Goal: Task Accomplishment & Management: Manage account settings

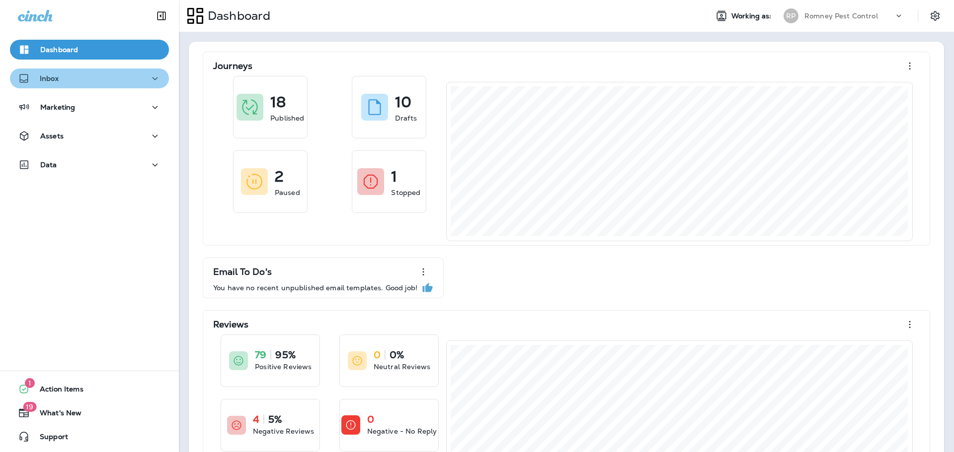
click at [108, 80] on div "Inbox" at bounding box center [89, 79] width 143 height 12
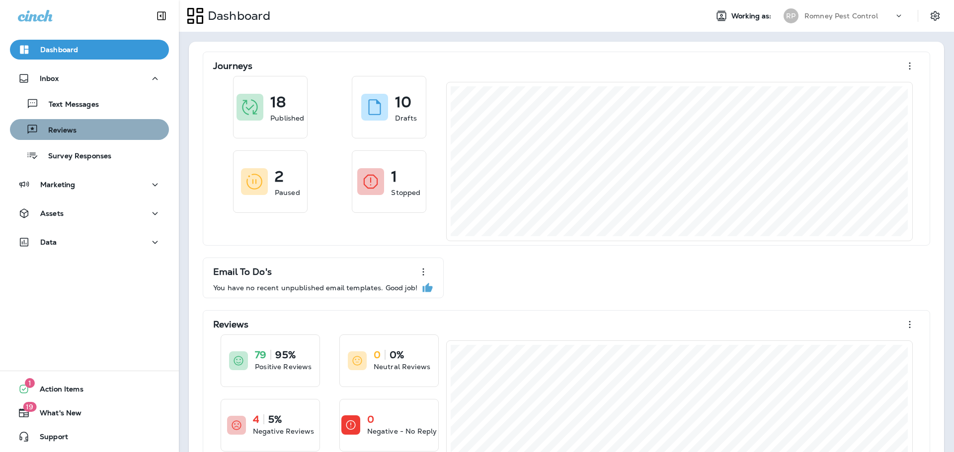
click at [116, 132] on div "Reviews" at bounding box center [89, 129] width 151 height 15
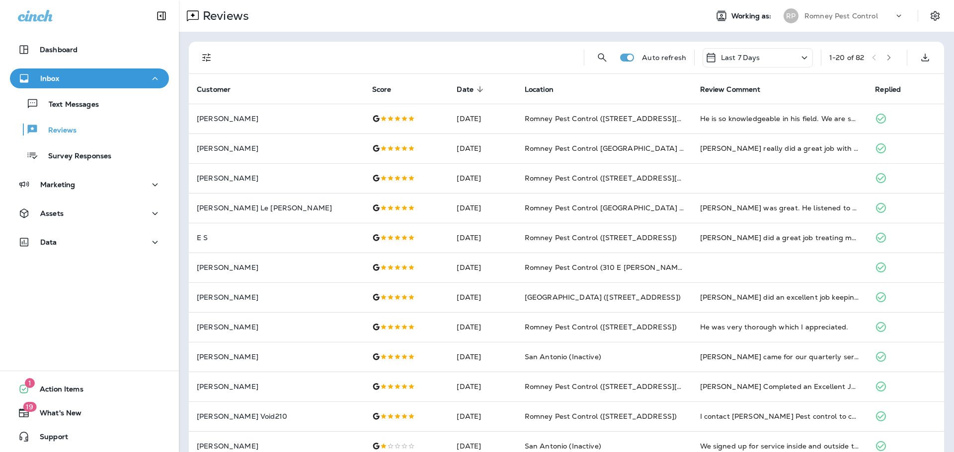
click at [208, 58] on icon "Filters" at bounding box center [207, 58] width 12 height 12
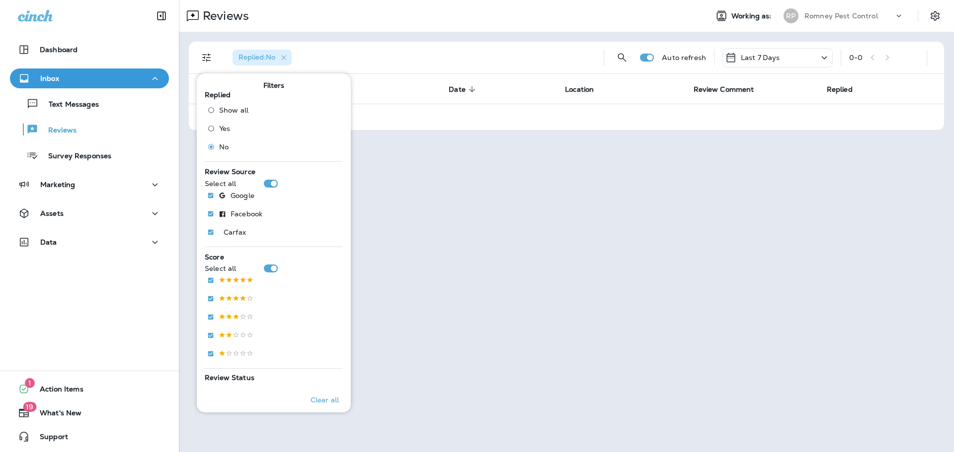
click at [526, 39] on div "Replied : No Auto refresh Last 7 Days 0 - 0 Customer Score Date sorted descendi…" at bounding box center [566, 86] width 775 height 109
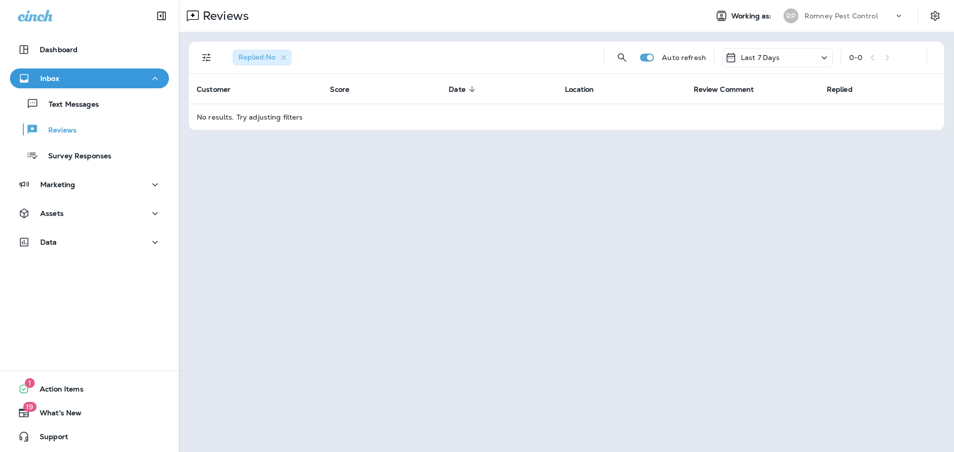
click at [828, 15] on p "Romney Pest Control" at bounding box center [841, 16] width 74 height 8
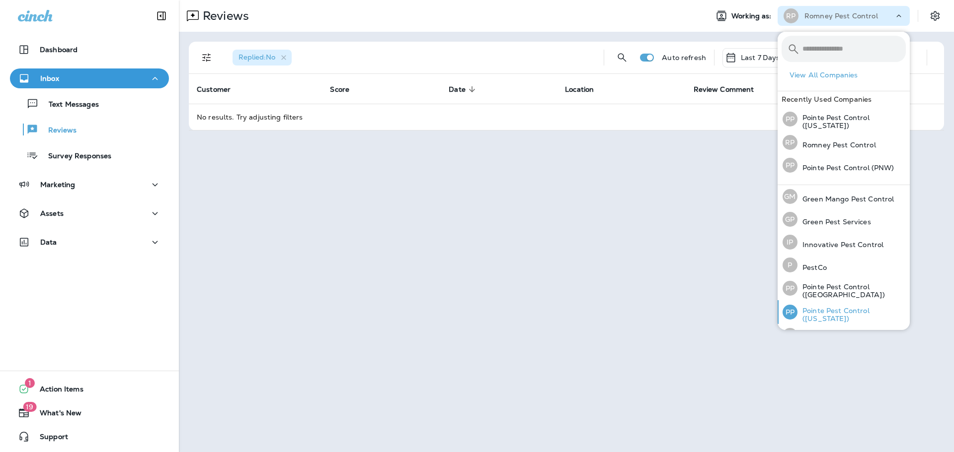
scroll to position [41, 0]
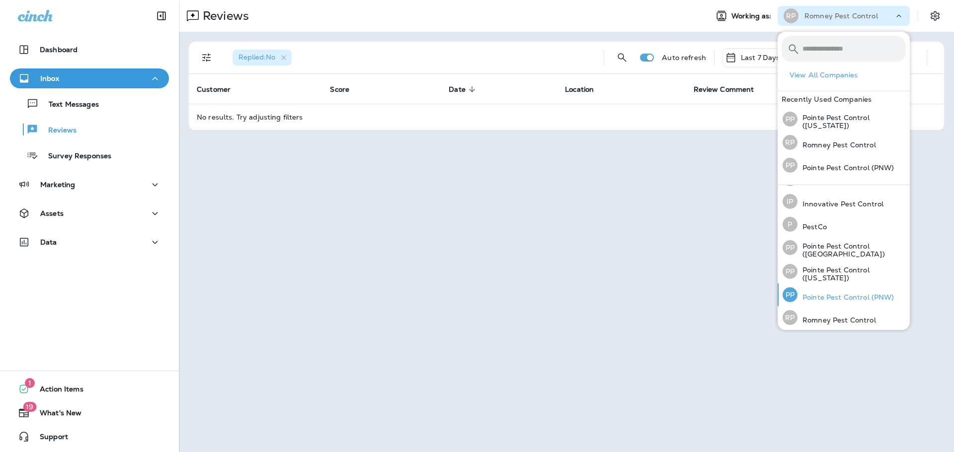
click at [817, 294] on p "Pointe Pest Control (PNW)" at bounding box center [845, 298] width 97 height 8
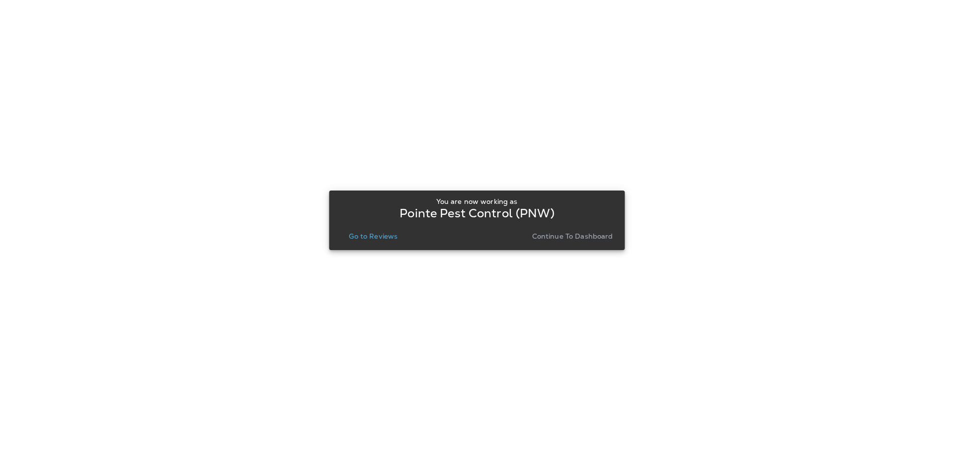
drag, startPoint x: 383, startPoint y: 244, endPoint x: 381, endPoint y: 237, distance: 7.2
click at [383, 244] on div "You are now working as Pointe Pest Control (PNW) Go to Reviews Continue to Dash…" at bounding box center [477, 221] width 280 height 54
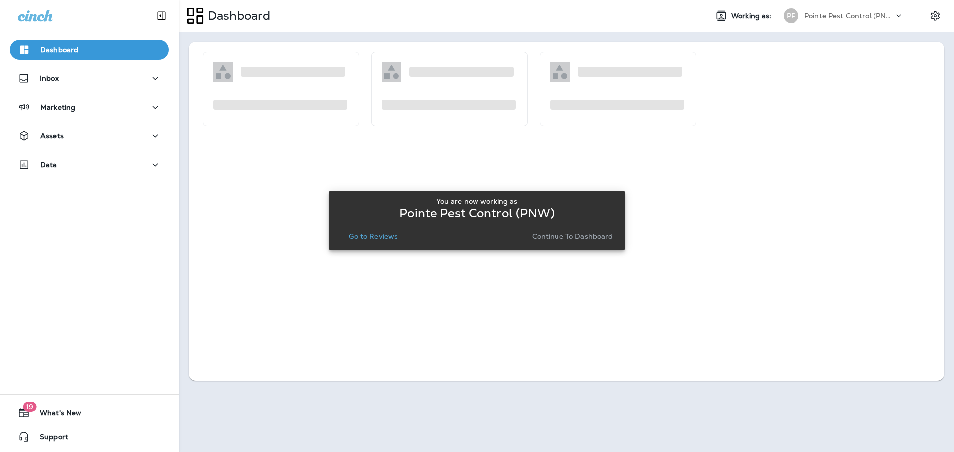
click at [380, 237] on p "Go to Reviews" at bounding box center [373, 236] width 49 height 8
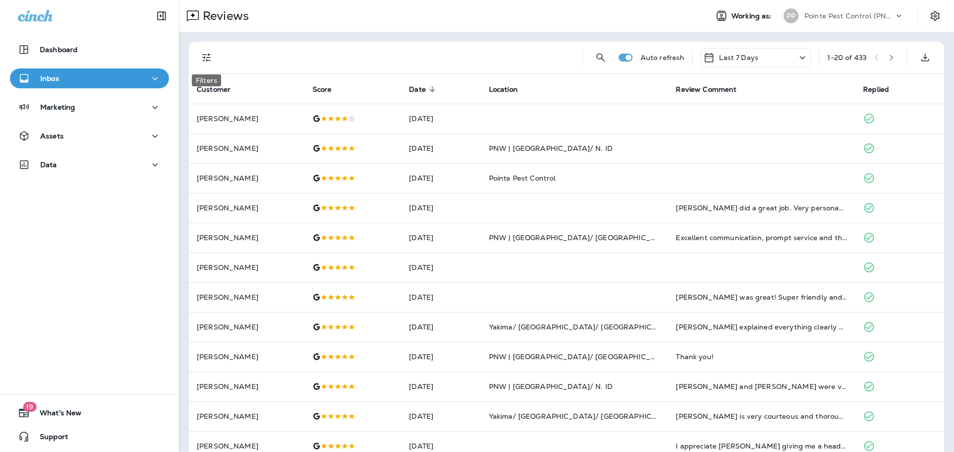
drag, startPoint x: 209, startPoint y: 56, endPoint x: 209, endPoint y: 79, distance: 23.8
click at [208, 56] on icon "Filters" at bounding box center [207, 58] width 12 height 12
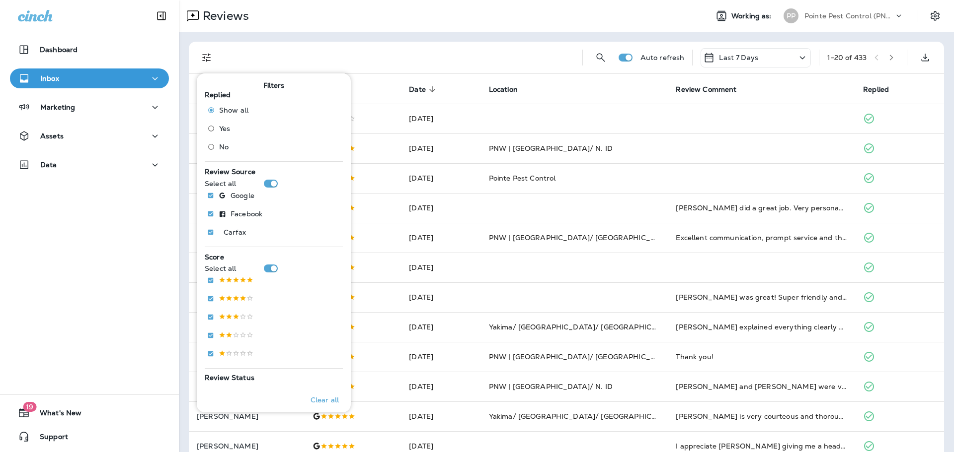
click at [220, 147] on span "No" at bounding box center [223, 147] width 9 height 8
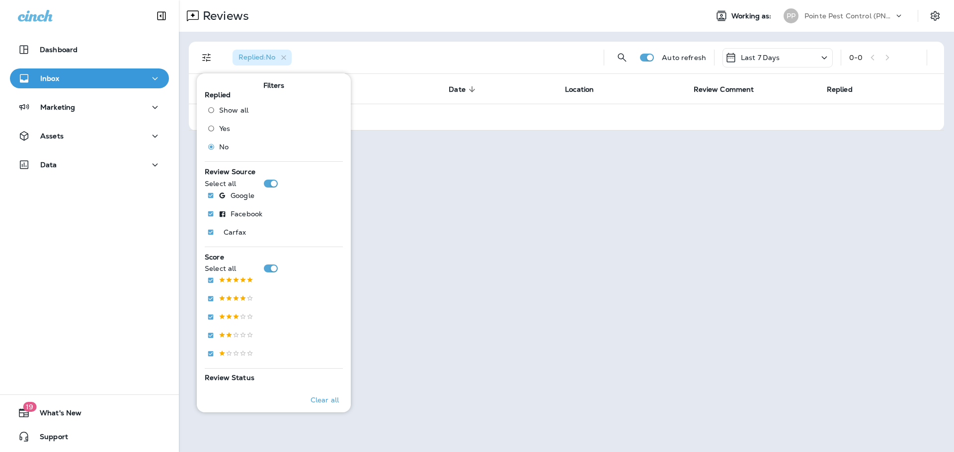
click at [851, 8] on div "Pointe Pest Control (PNW)" at bounding box center [848, 15] width 89 height 15
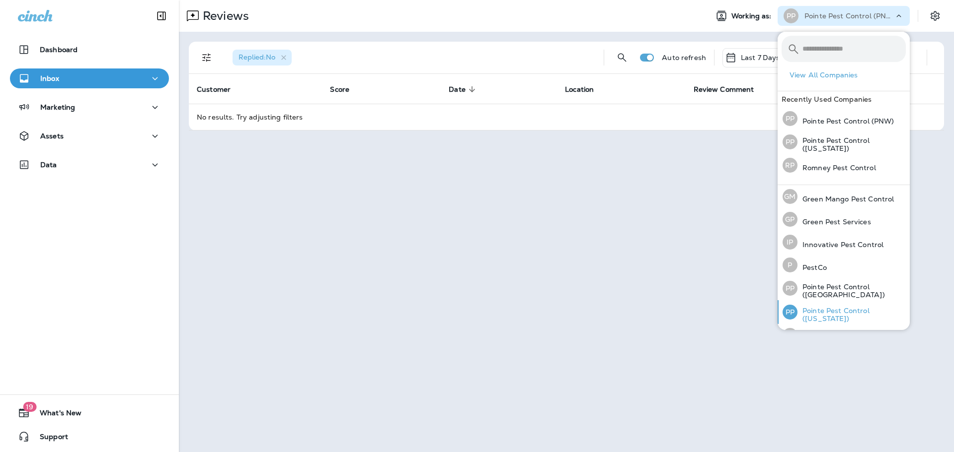
click at [849, 309] on p "Pointe Pest Control ([US_STATE])" at bounding box center [851, 315] width 108 height 16
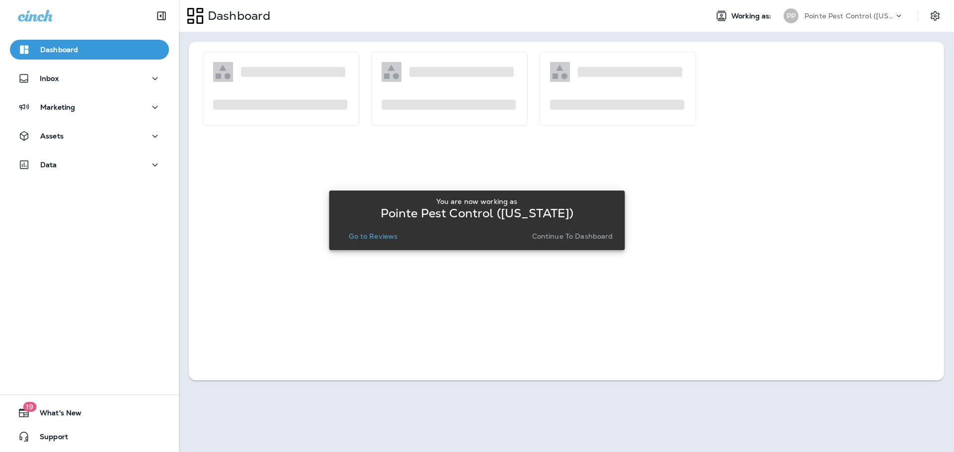
click at [375, 233] on p "Go to Reviews" at bounding box center [373, 236] width 49 height 8
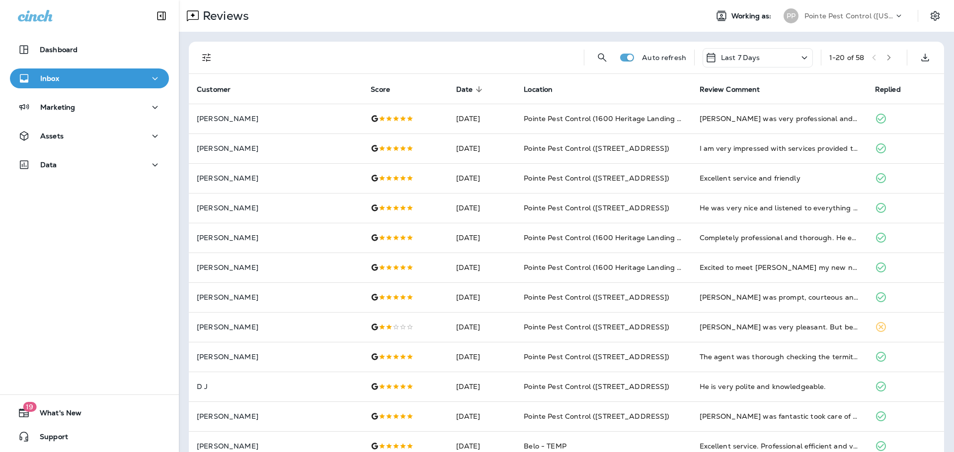
click at [834, 16] on p "Pointe Pest Control ([US_STATE])" at bounding box center [848, 16] width 89 height 8
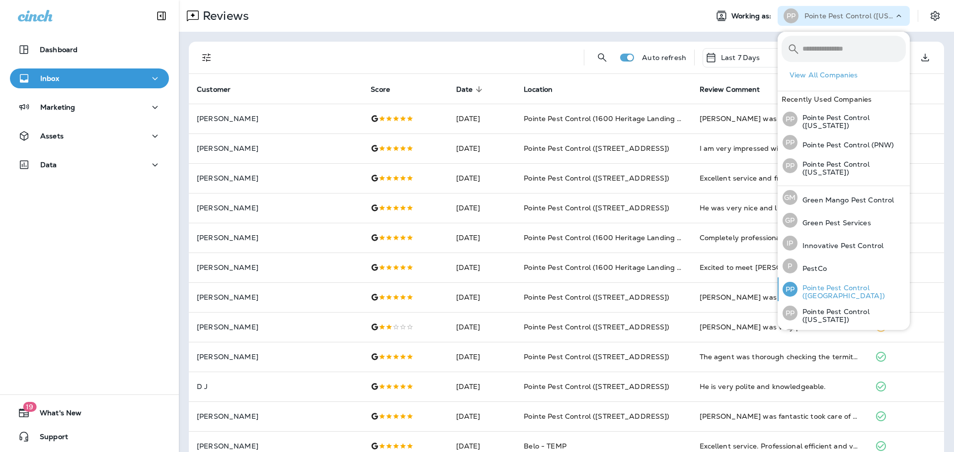
click at [835, 286] on p "Pointe Pest Control ([GEOGRAPHIC_DATA])" at bounding box center [851, 292] width 108 height 16
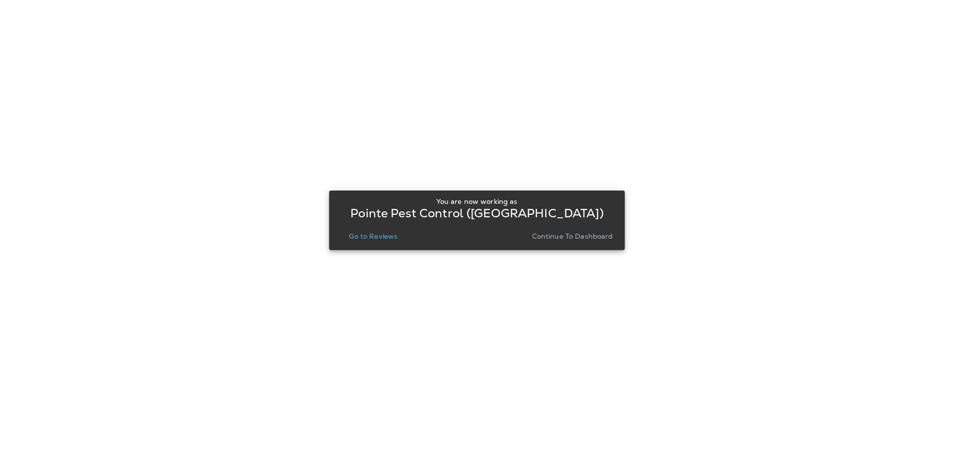
click at [385, 238] on p "Go to Reviews" at bounding box center [373, 236] width 49 height 8
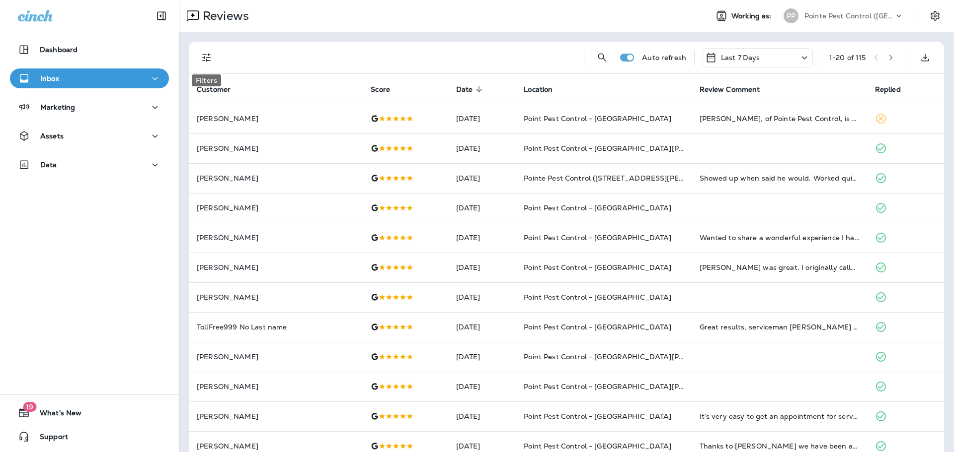
drag, startPoint x: 202, startPoint y: 55, endPoint x: 203, endPoint y: 70, distance: 15.0
click at [202, 55] on icon "Filters" at bounding box center [207, 58] width 12 height 12
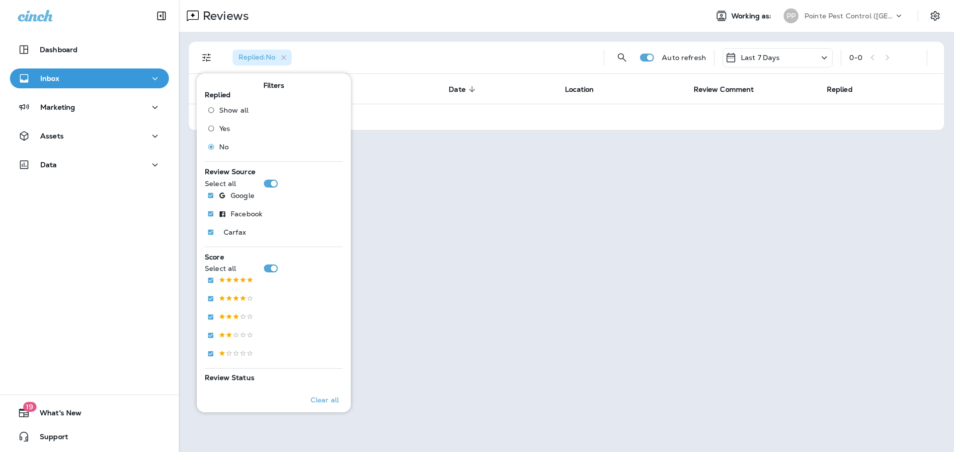
click at [465, 40] on div "Replied : No Auto refresh Last 7 Days 0 - 0 Customer Score Date sorted descendi…" at bounding box center [566, 86] width 775 height 109
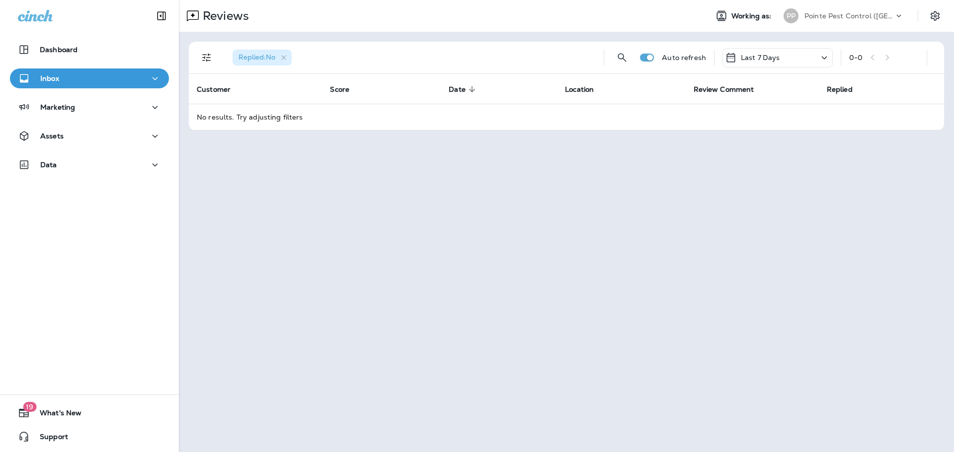
click at [877, 19] on p "Pointe Pest Control ([GEOGRAPHIC_DATA])" at bounding box center [848, 16] width 89 height 8
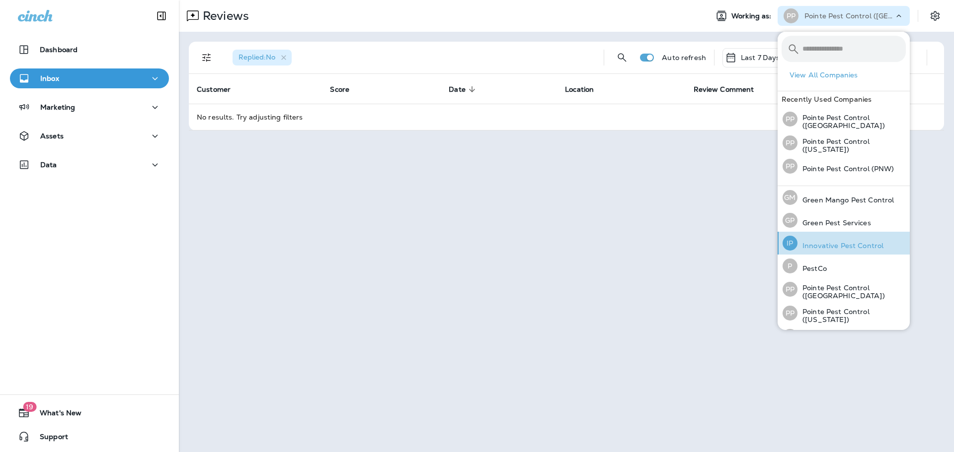
click at [850, 233] on div "IP Innovative Pest Control" at bounding box center [832, 243] width 109 height 23
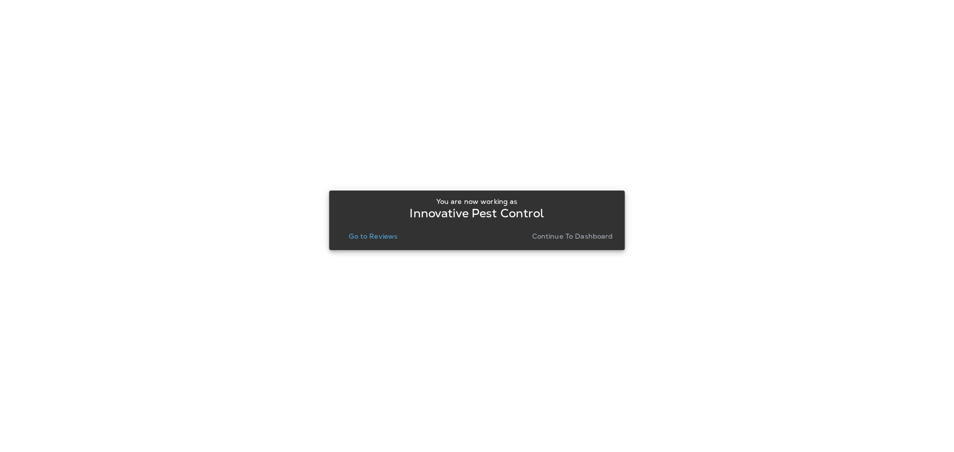
click at [384, 240] on p "Go to Reviews" at bounding box center [373, 236] width 49 height 8
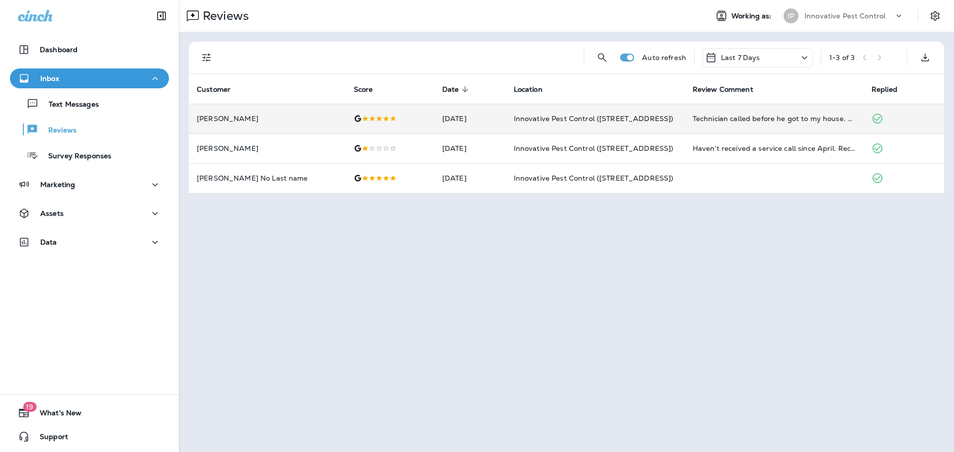
drag, startPoint x: 842, startPoint y: 3, endPoint x: 846, endPoint y: 123, distance: 119.3
click at [842, 3] on div "Reviews Working as: IP Innovative Pest Control" at bounding box center [566, 16] width 775 height 32
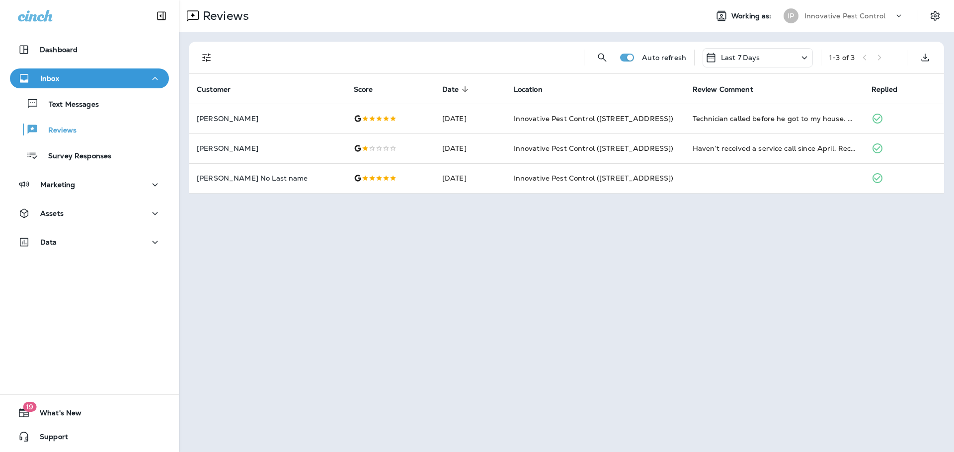
click at [821, 19] on p "Innovative Pest Control" at bounding box center [844, 16] width 81 height 8
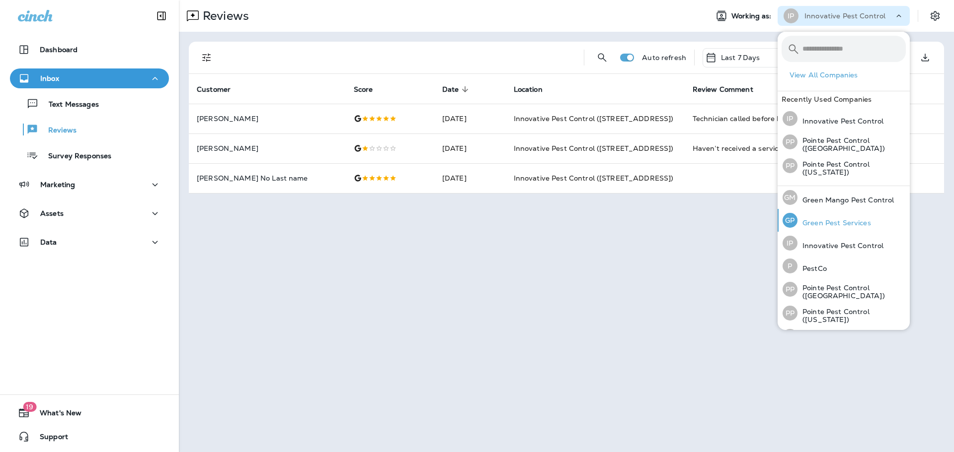
click at [835, 224] on p "Green Pest Services" at bounding box center [834, 223] width 74 height 8
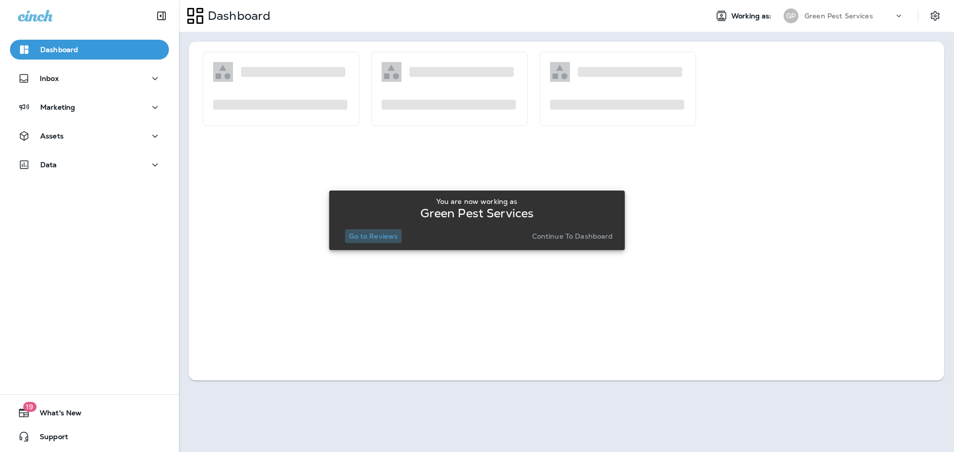
click at [378, 235] on p "Go to Reviews" at bounding box center [373, 236] width 49 height 8
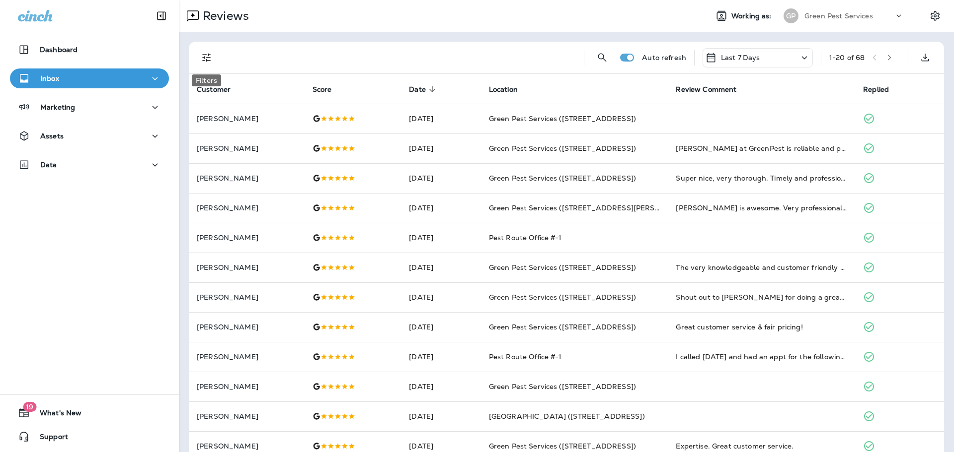
click at [205, 60] on icon "Filters" at bounding box center [207, 58] width 12 height 12
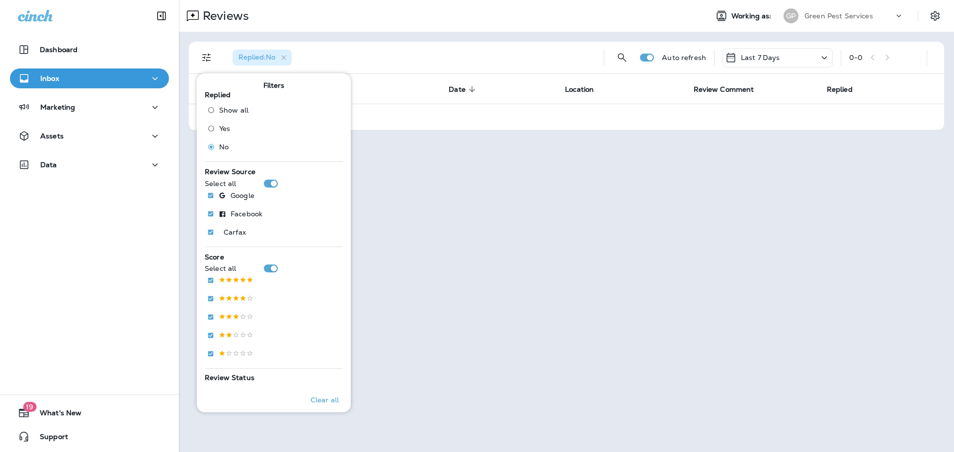
click at [833, 17] on p "Green Pest Services" at bounding box center [838, 16] width 69 height 8
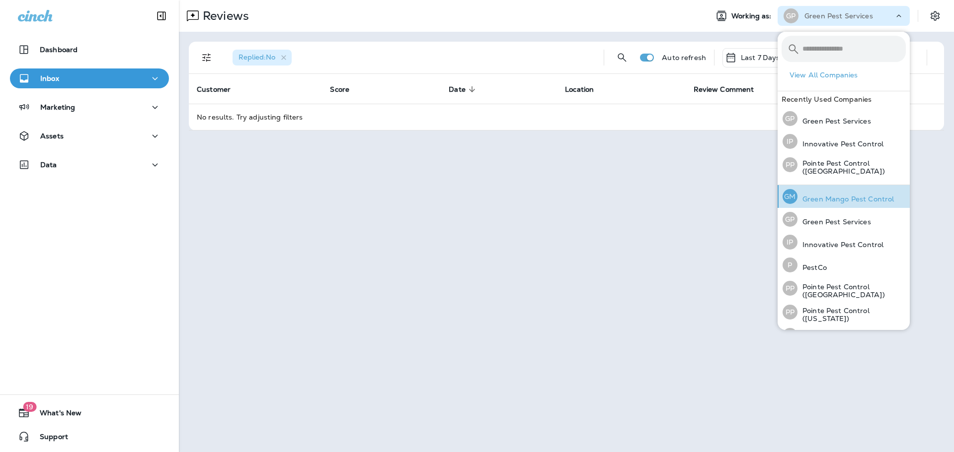
click at [831, 198] on p "Green Mango Pest Control" at bounding box center [845, 199] width 96 height 8
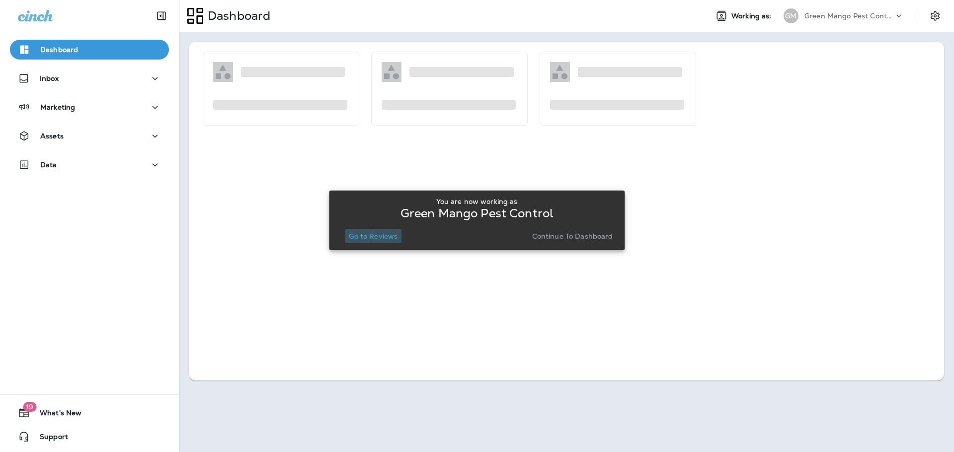
click at [365, 236] on p "Go to Reviews" at bounding box center [373, 236] width 49 height 8
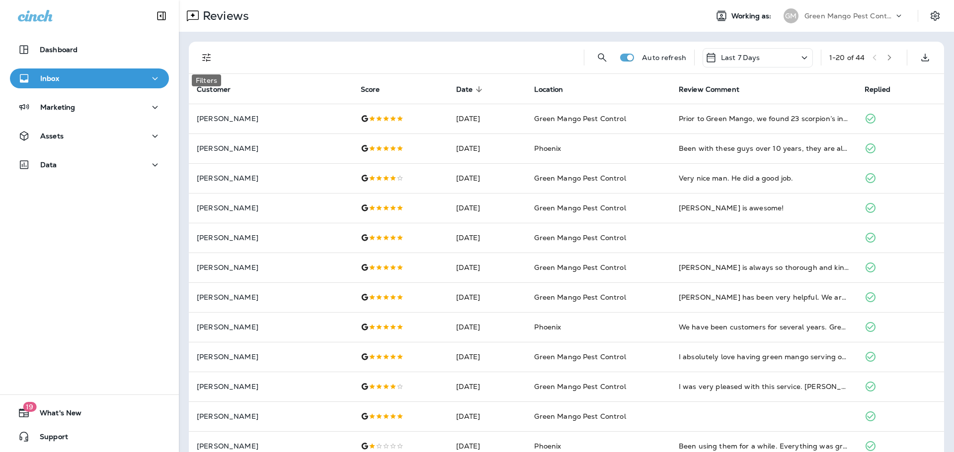
drag, startPoint x: 204, startPoint y: 52, endPoint x: 221, endPoint y: 81, distance: 33.4
click at [204, 52] on icon "Filters" at bounding box center [207, 58] width 12 height 12
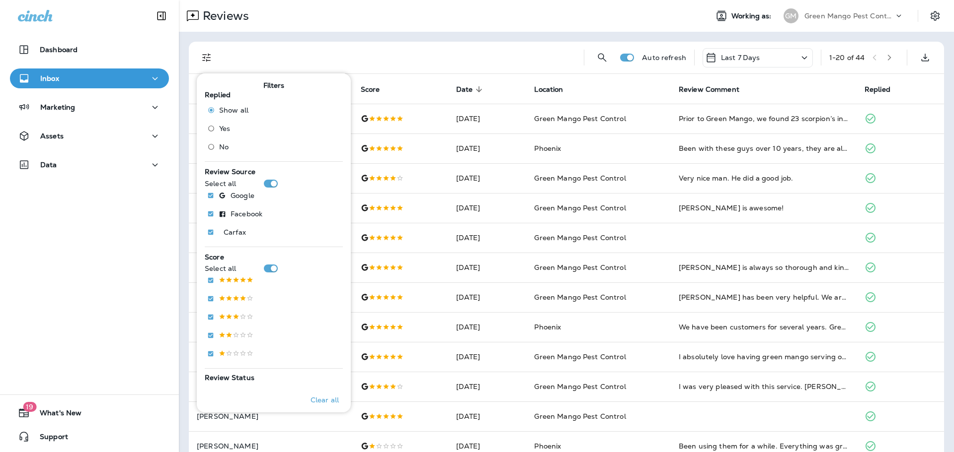
click at [225, 147] on span "No" at bounding box center [223, 147] width 9 height 8
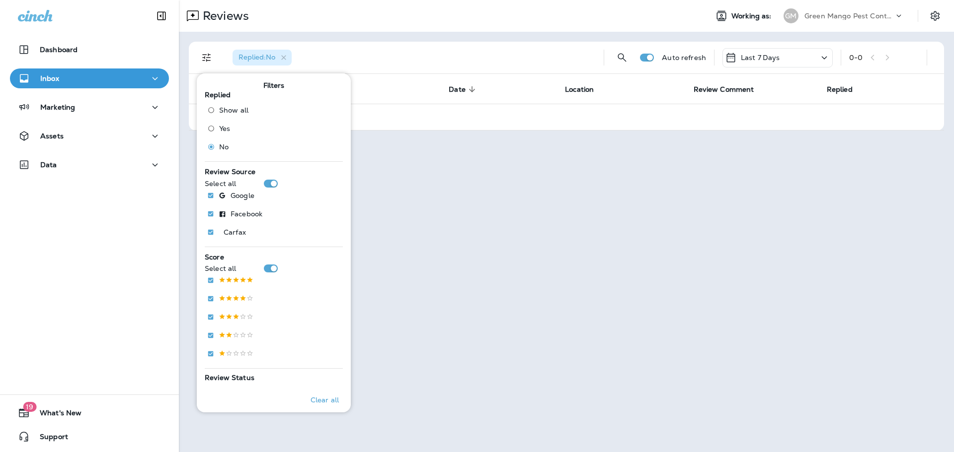
click at [460, 34] on div "Replied : No Auto refresh Last 7 Days 0 - 0 Customer Score Date sorted descendi…" at bounding box center [566, 86] width 775 height 109
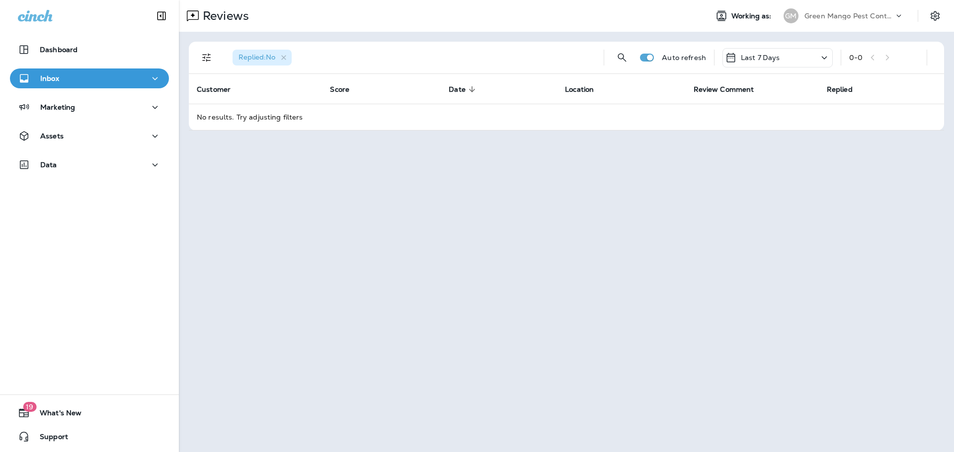
click at [820, 19] on p "Green Mango Pest Control" at bounding box center [848, 16] width 89 height 8
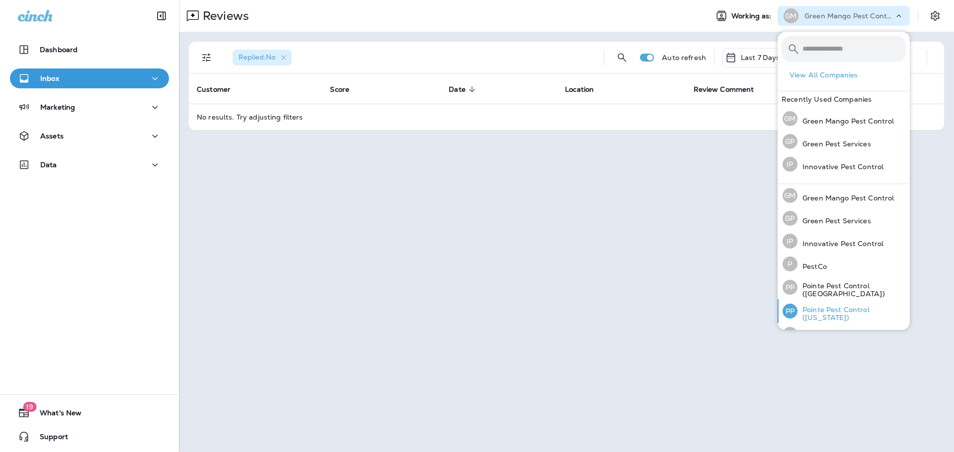
click at [876, 315] on p "Pointe Pest Control ([US_STATE])" at bounding box center [851, 314] width 108 height 16
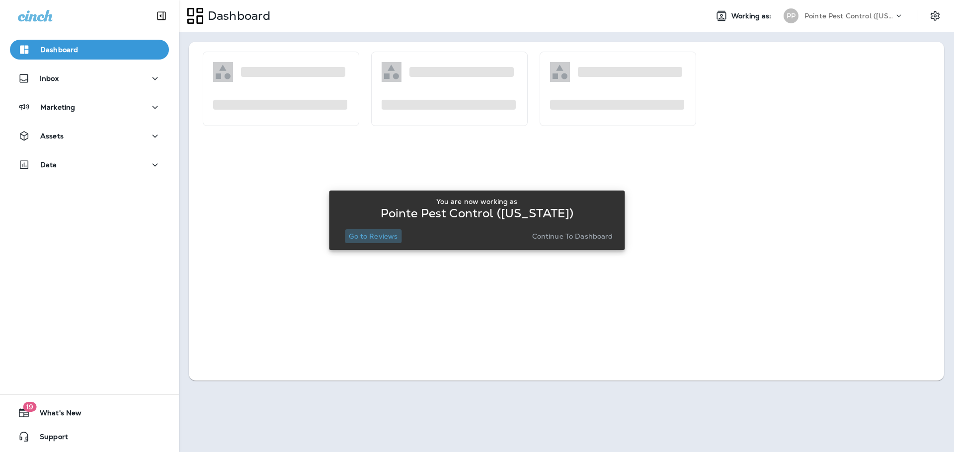
click at [377, 237] on p "Go to Reviews" at bounding box center [373, 236] width 49 height 8
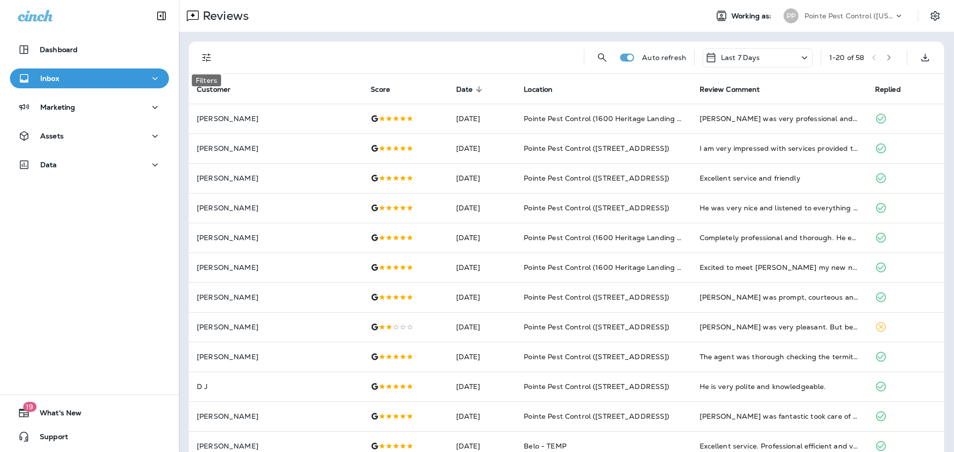
drag, startPoint x: 203, startPoint y: 57, endPoint x: 213, endPoint y: 81, distance: 26.0
click at [203, 57] on icon "Filters" at bounding box center [206, 58] width 8 height 8
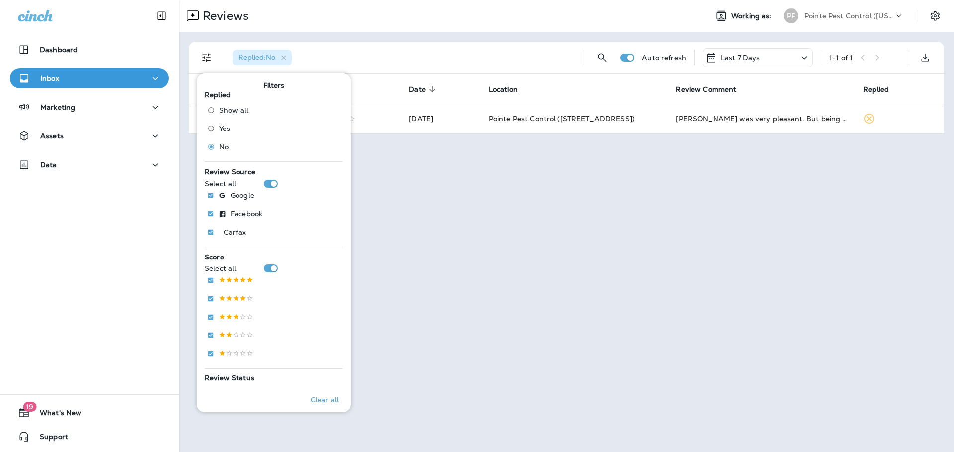
drag, startPoint x: 460, startPoint y: 22, endPoint x: 444, endPoint y: 1, distance: 26.8
click at [460, 22] on div "Reviews" at bounding box center [439, 16] width 521 height 20
